Goal: Task Accomplishment & Management: Manage account settings

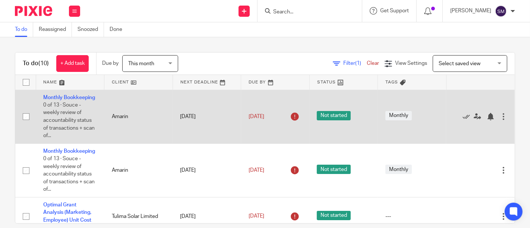
click at [500, 120] on div at bounding box center [503, 116] width 7 height 7
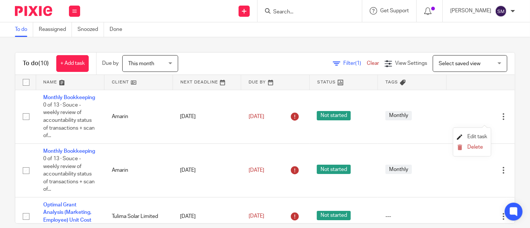
click at [471, 137] on span "Edit task" at bounding box center [478, 136] width 20 height 5
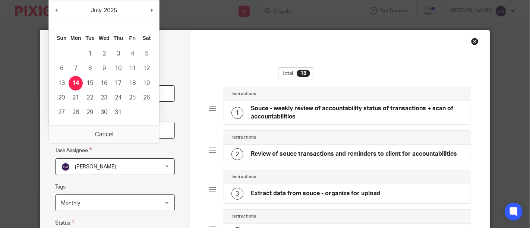
click at [110, 132] on input "2025-07-14" at bounding box center [115, 130] width 120 height 17
type input "2025-07-31"
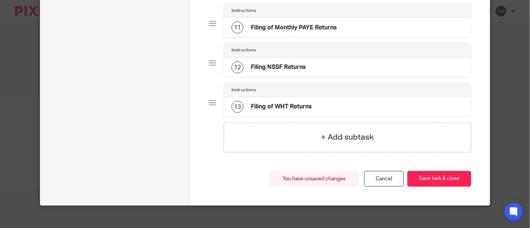
scroll to position [490, 0]
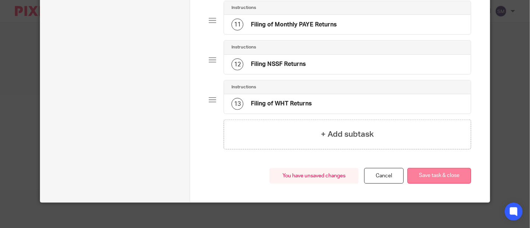
click at [446, 170] on button "Save task & close" at bounding box center [440, 176] width 64 height 16
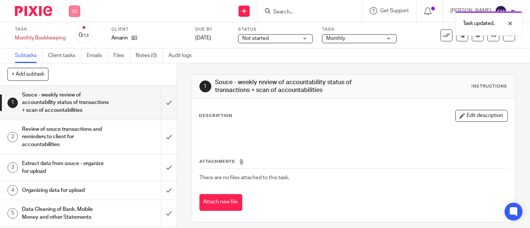
click at [79, 10] on button at bounding box center [74, 11] width 11 height 11
click at [77, 36] on link "Work" at bounding box center [71, 34] width 13 height 5
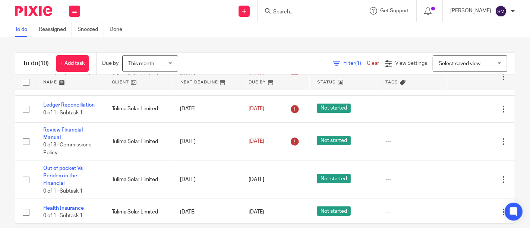
scroll to position [138, 0]
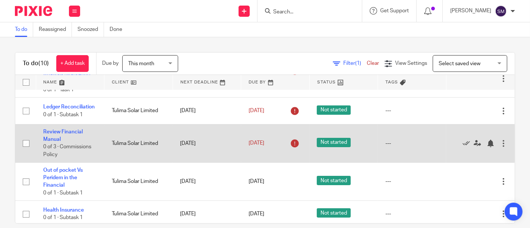
click at [500, 147] on div at bounding box center [503, 143] width 7 height 7
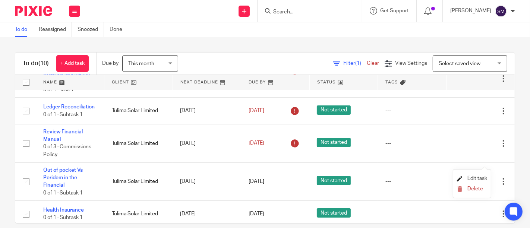
click at [476, 181] on span "Edit task" at bounding box center [478, 178] width 20 height 5
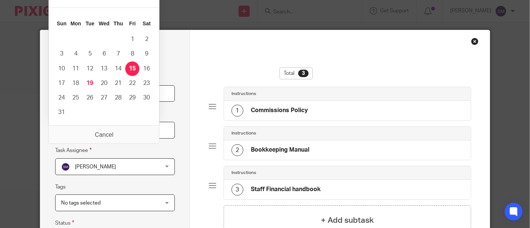
click at [116, 135] on input "[DATE]" at bounding box center [115, 130] width 120 height 17
type input "[DATE]"
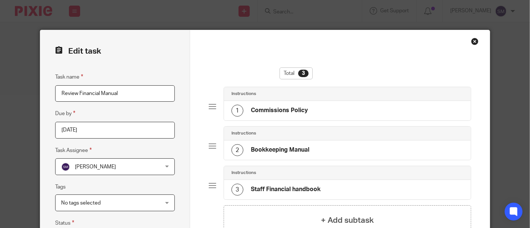
scroll to position [89, 0]
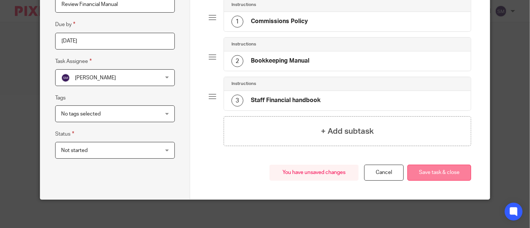
click at [451, 175] on button "Save task & close" at bounding box center [440, 173] width 64 height 16
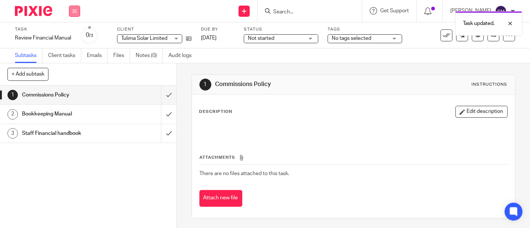
click at [78, 14] on button at bounding box center [74, 11] width 11 height 11
click at [74, 32] on link "Work" at bounding box center [71, 34] width 13 height 5
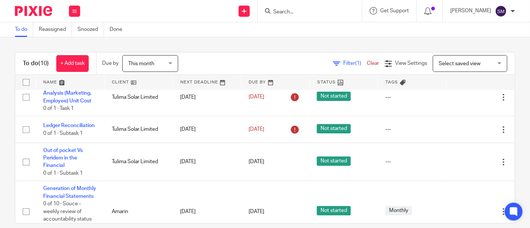
scroll to position [123, 0]
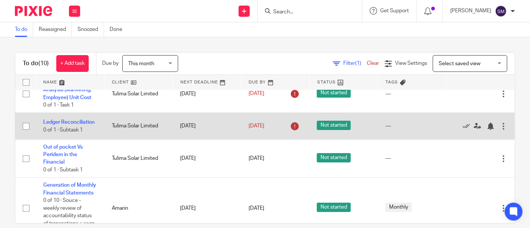
click at [500, 130] on div at bounding box center [503, 126] width 7 height 7
click at [463, 130] on icon at bounding box center [466, 126] width 7 height 7
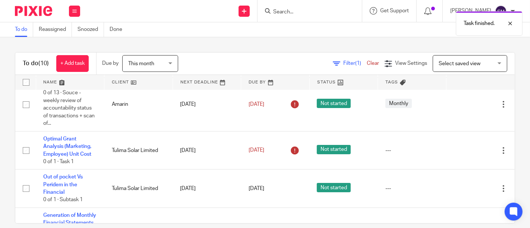
scroll to position [62, 0]
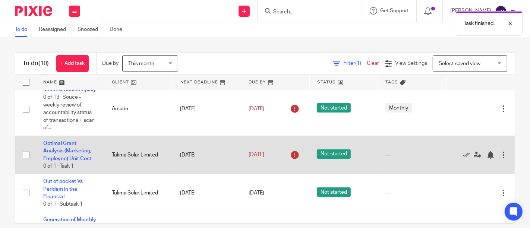
click at [500, 159] on div at bounding box center [503, 154] width 7 height 7
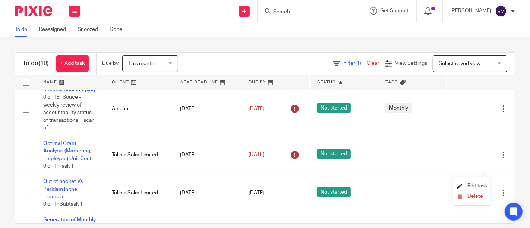
click at [475, 188] on span "Edit task" at bounding box center [478, 186] width 20 height 5
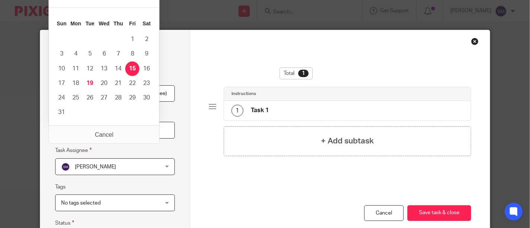
click at [154, 129] on input "2025-08-15" at bounding box center [115, 130] width 120 height 17
type input "2025-08-31"
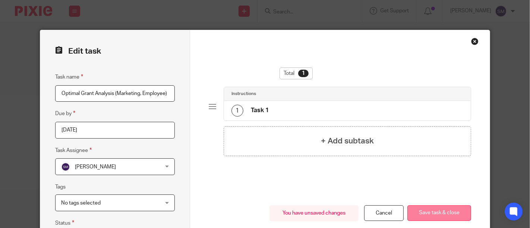
click at [429, 214] on button "Save task & close" at bounding box center [440, 214] width 64 height 16
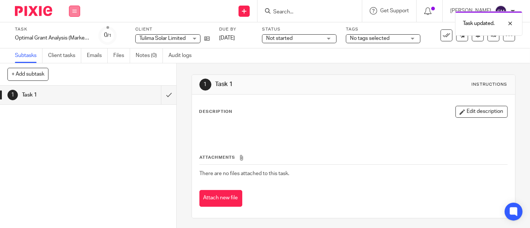
click at [76, 10] on icon at bounding box center [74, 11] width 4 height 4
click at [76, 33] on link "Work" at bounding box center [71, 34] width 13 height 5
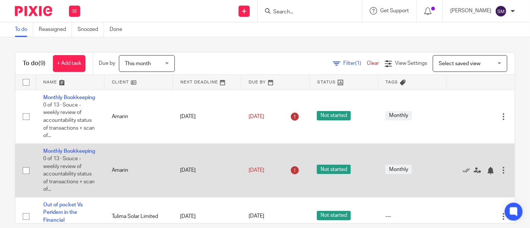
click at [500, 174] on div at bounding box center [503, 170] width 7 height 7
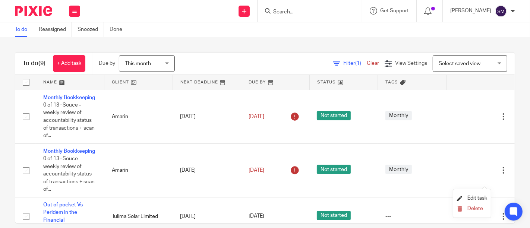
click at [479, 196] on span "Edit task" at bounding box center [478, 198] width 20 height 5
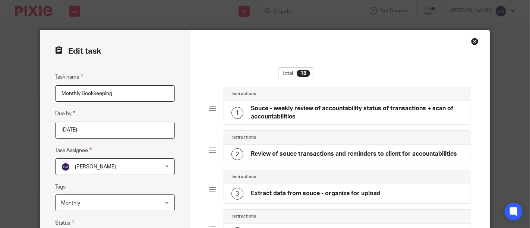
click at [472, 41] on div "Close this dialog window" at bounding box center [474, 41] width 7 height 7
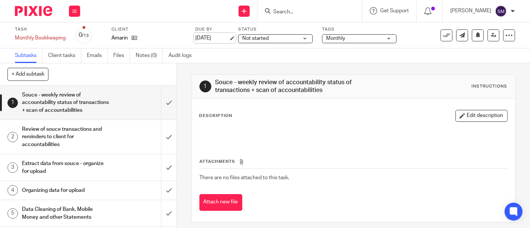
click at [216, 39] on link "[DATE]" at bounding box center [212, 38] width 34 height 8
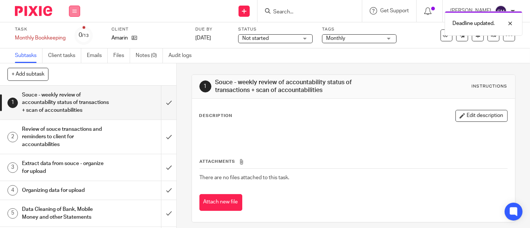
click at [80, 9] on button at bounding box center [74, 11] width 11 height 11
click at [72, 37] on link "Work" at bounding box center [71, 34] width 13 height 5
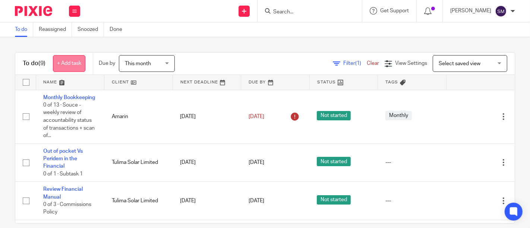
click at [71, 59] on link "+ Add task" at bounding box center [69, 63] width 32 height 17
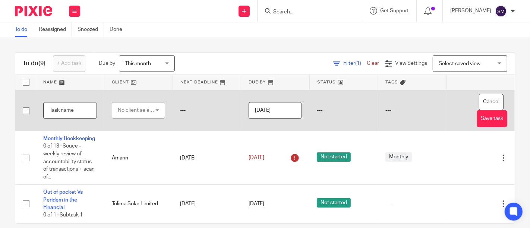
click at [70, 114] on input "text" at bounding box center [70, 110] width 54 height 17
type input "S"
click at [479, 103] on button "Cancel" at bounding box center [491, 102] width 25 height 17
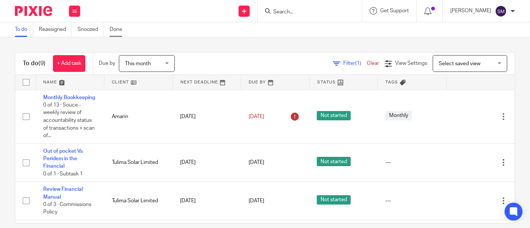
click at [114, 28] on link "Done" at bounding box center [119, 29] width 18 height 15
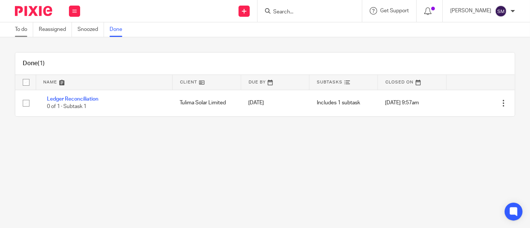
click at [22, 26] on link "To do" at bounding box center [24, 29] width 18 height 15
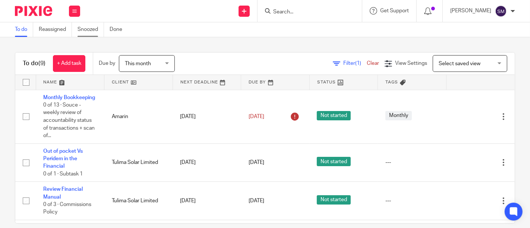
click at [91, 29] on link "Snoozed" at bounding box center [91, 29] width 26 height 15
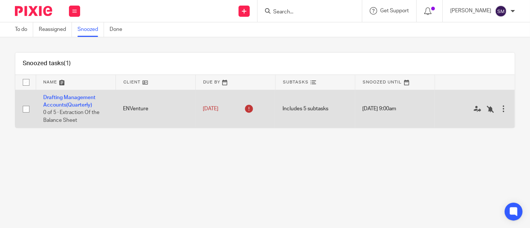
click at [500, 111] on div at bounding box center [503, 108] width 7 height 7
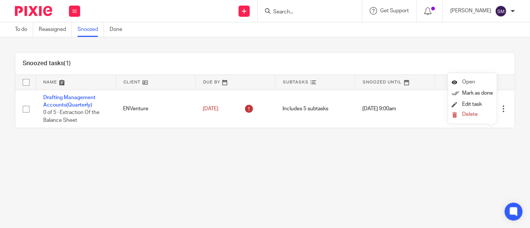
click at [469, 81] on span "Open" at bounding box center [469, 81] width 13 height 5
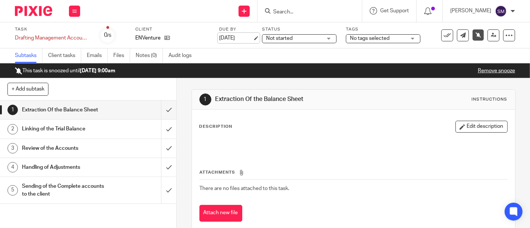
click at [244, 37] on link "[DATE]" at bounding box center [236, 38] width 34 height 8
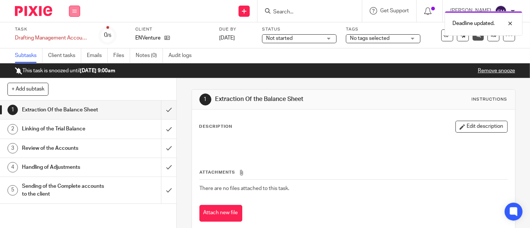
click at [76, 14] on button at bounding box center [74, 11] width 11 height 11
click at [75, 35] on link "Work" at bounding box center [71, 34] width 13 height 5
